Goal: Information Seeking & Learning: Learn about a topic

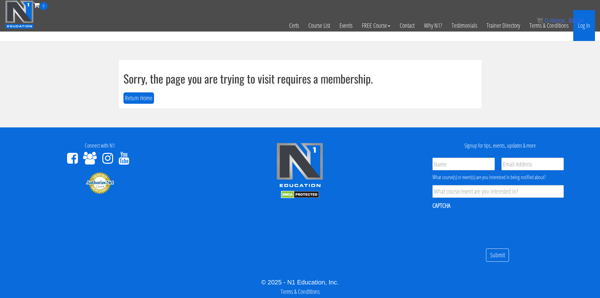
click at [585, 30] on link "Log In" at bounding box center [585, 25] width 22 height 31
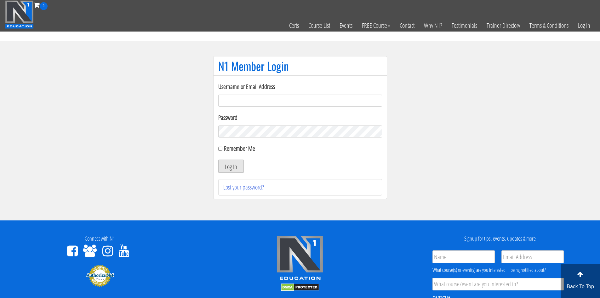
type input "[EMAIL_ADDRESS][DOMAIN_NAME]"
click at [233, 162] on button "Log In" at bounding box center [231, 165] width 26 height 13
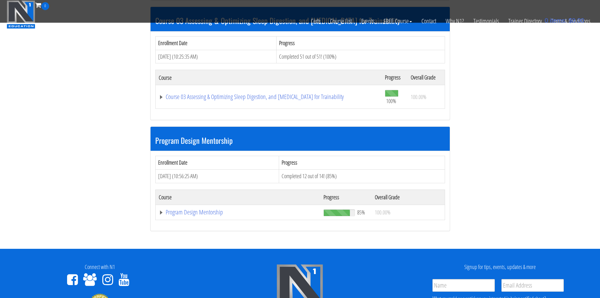
scroll to position [441, 0]
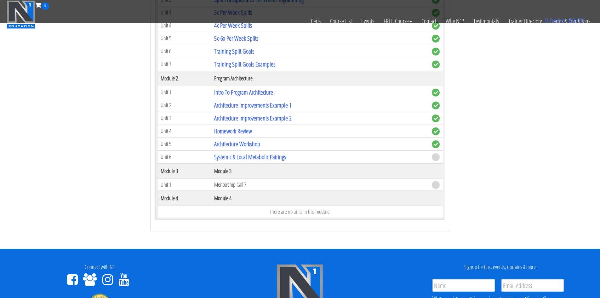
scroll to position [693, 0]
click at [246, 157] on link "Systemic & Local Metabolic Pairings" at bounding box center [250, 156] width 72 height 9
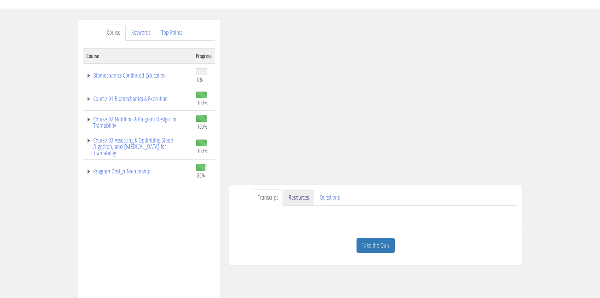
scroll to position [63, 0]
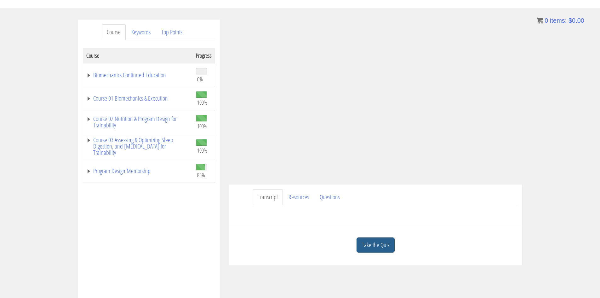
click at [380, 242] on link "Take the Quiz" at bounding box center [376, 244] width 38 height 15
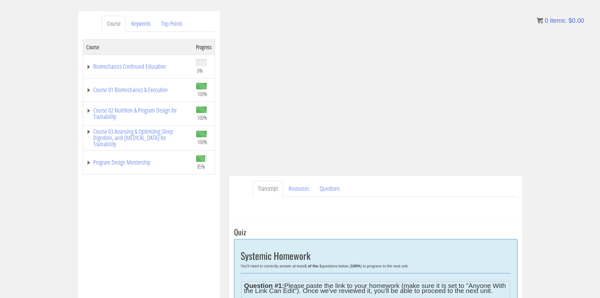
scroll to position [72, 0]
